Goal: Transaction & Acquisition: Download file/media

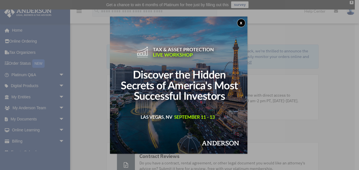
click at [244, 20] on button "x" at bounding box center [241, 23] width 8 height 8
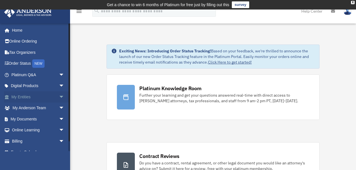
click at [59, 99] on span "arrow_drop_down" at bounding box center [64, 97] width 11 height 12
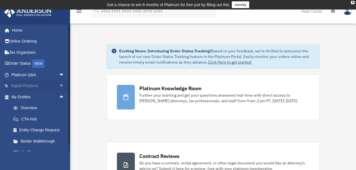
scroll to position [50, 0]
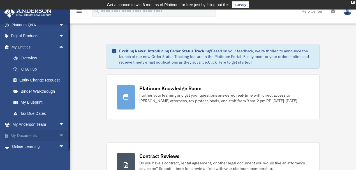
click at [59, 137] on span "arrow_drop_down" at bounding box center [64, 136] width 11 height 12
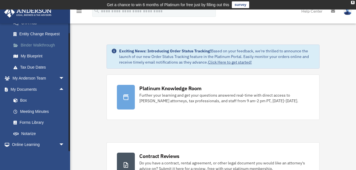
scroll to position [118, 0]
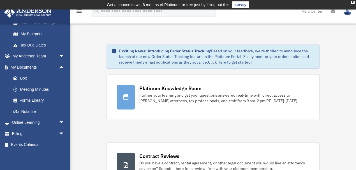
drag, startPoint x: 21, startPoint y: 77, endPoint x: 36, endPoint y: 152, distance: 76.2
click at [22, 77] on link "Box" at bounding box center [40, 78] width 65 height 11
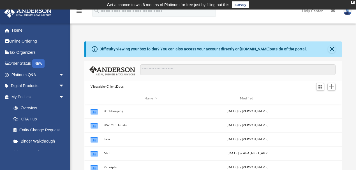
scroll to position [125, 255]
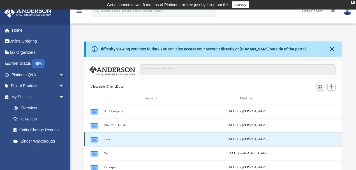
click at [113, 139] on button "Law" at bounding box center [151, 140] width 95 height 4
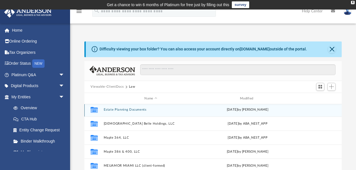
click at [131, 109] on div "Collaborated Folder Estate Planning Documents [DATE] by [PERSON_NAME]" at bounding box center [213, 110] width 258 height 14
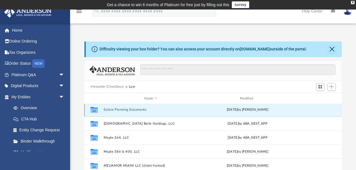
scroll to position [140, 0]
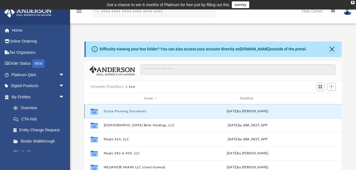
click at [131, 110] on button "Estate Planning Documents" at bounding box center [151, 112] width 95 height 4
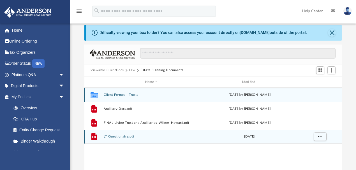
scroll to position [25, 0]
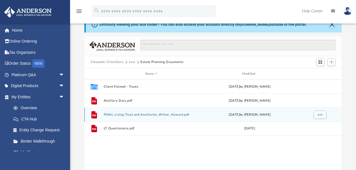
click at [113, 112] on div "File FINAL Living Trust and Ancillaries_Wilner_Howard.pdf [DATE] by [PERSON_NAM…" at bounding box center [213, 115] width 258 height 14
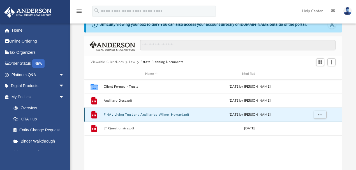
click at [112, 114] on button "FINAL Living Trust and Ancillaries_Wilner_Howard.pdf" at bounding box center [152, 115] width 96 height 4
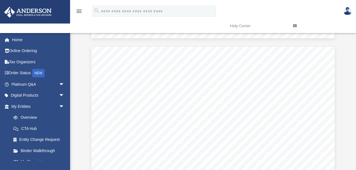
scroll to position [21278, 0]
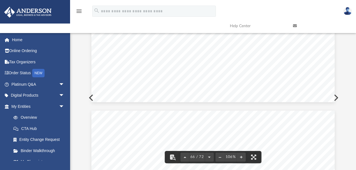
click at [294, 26] on icon at bounding box center [295, 26] width 4 height 4
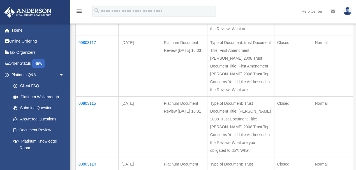
scroll to position [274, 0]
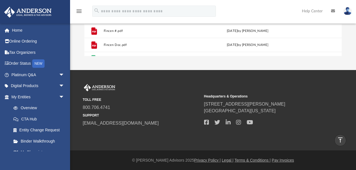
scroll to position [90, 0]
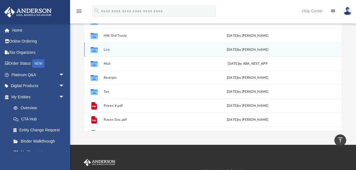
click at [109, 56] on div "Collaborated Folder Law today by Bridget Chambers" at bounding box center [213, 50] width 258 height 14
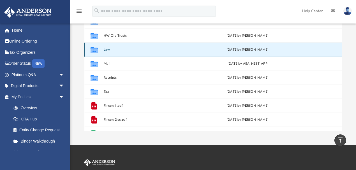
click at [112, 53] on div "Collaborated Folder Law today by Bridget Chambers" at bounding box center [213, 50] width 258 height 14
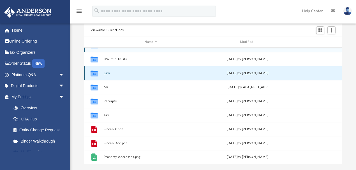
scroll to position [65, 0]
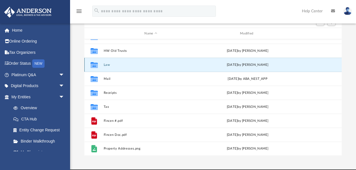
click at [107, 63] on button "Law" at bounding box center [151, 65] width 95 height 4
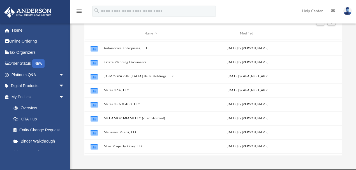
scroll to position [125, 0]
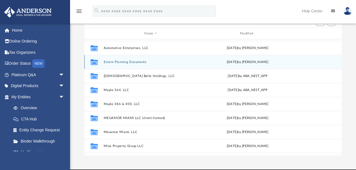
click at [125, 62] on button "Estate Planning Documents" at bounding box center [151, 62] width 95 height 4
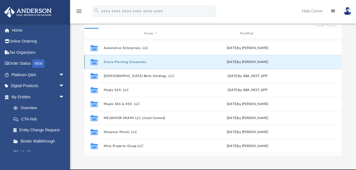
scroll to position [0, 0]
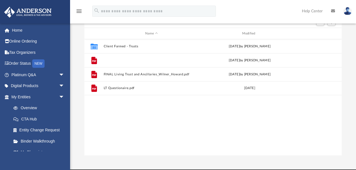
click at [125, 62] on button "Ancillary Docs.pdf" at bounding box center [152, 61] width 96 height 4
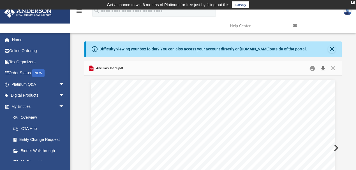
click at [323, 69] on button "Download" at bounding box center [323, 68] width 10 height 9
